Goal: Information Seeking & Learning: Learn about a topic

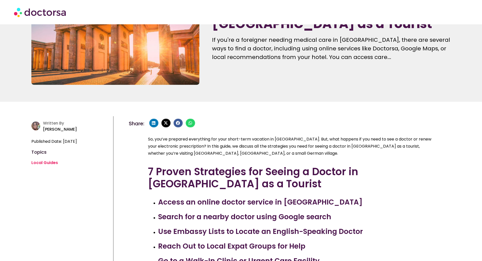
scroll to position [152, 0]
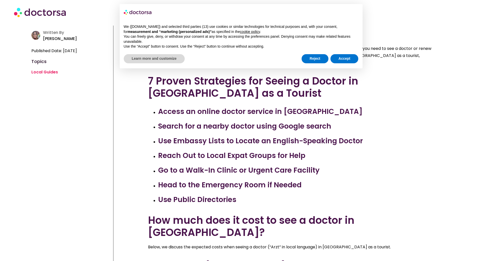
click at [344, 53] on div "Reject Accept" at bounding box center [329, 58] width 57 height 11
click at [346, 58] on button "Accept" at bounding box center [344, 58] width 28 height 9
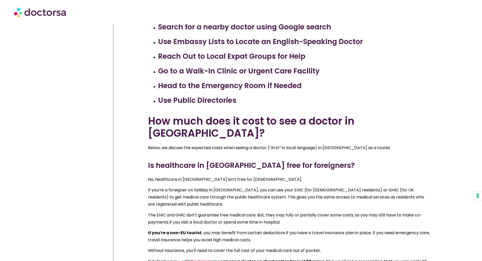
scroll to position [253, 0]
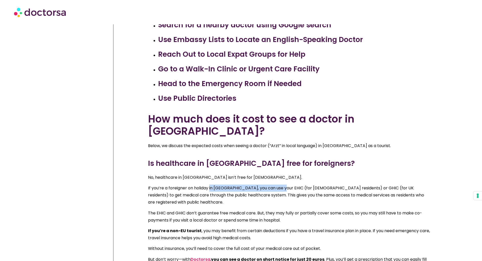
drag, startPoint x: 210, startPoint y: 176, endPoint x: 284, endPoint y: 176, distance: 73.6
click at [284, 184] on p "If you’re a foreigner on holiday in [GEOGRAPHIC_DATA], you can use your EHIC (f…" at bounding box center [289, 194] width 283 height 21
click at [320, 184] on p "If you’re a foreigner on holiday in [GEOGRAPHIC_DATA], you can use your EHIC (f…" at bounding box center [289, 194] width 283 height 21
click at [329, 184] on p "If you’re a foreigner on holiday in [GEOGRAPHIC_DATA], you can use your EHIC (f…" at bounding box center [289, 194] width 283 height 21
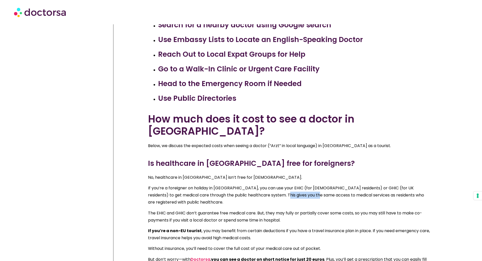
drag, startPoint x: 267, startPoint y: 185, endPoint x: 299, endPoint y: 185, distance: 32.4
click at [299, 185] on p "If you’re a foreigner on holiday in [GEOGRAPHIC_DATA], you can use your EHIC (f…" at bounding box center [289, 194] width 283 height 21
click at [321, 185] on p "If you’re a foreigner on holiday in [GEOGRAPHIC_DATA], you can use your EHIC (f…" at bounding box center [289, 194] width 283 height 21
